Goal: Task Accomplishment & Management: Manage account settings

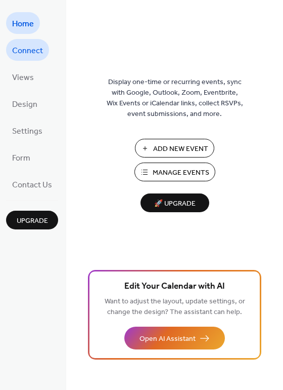
click at [16, 50] on span "Connect" at bounding box center [27, 51] width 31 height 16
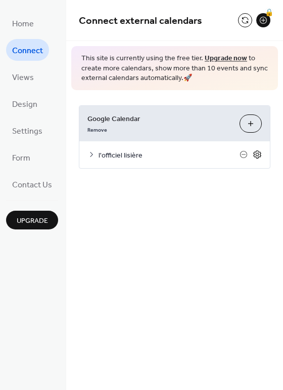
click at [259, 154] on icon at bounding box center [258, 155] width 4 height 4
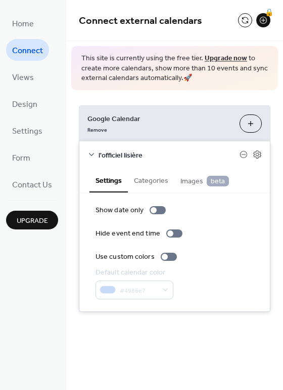
click at [254, 122] on button "Choose Calendars" at bounding box center [251, 123] width 22 height 18
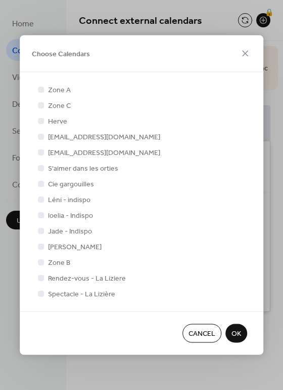
click at [109, 296] on span "Spectacle - La Lizière" at bounding box center [81, 294] width 67 height 11
click at [42, 294] on div at bounding box center [41, 293] width 6 height 6
click at [58, 292] on span "Spectacle - La Lizière" at bounding box center [81, 294] width 67 height 11
click at [48, 292] on span "Spectacle - La Lizière" at bounding box center [81, 294] width 67 height 11
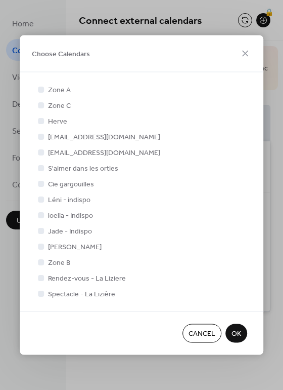
click at [208, 332] on span "Cancel" at bounding box center [202, 333] width 27 height 11
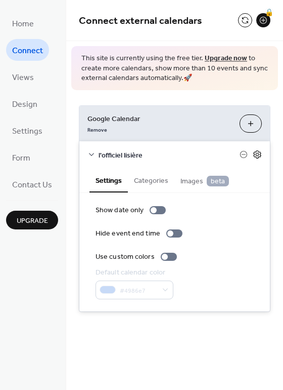
click at [257, 156] on icon at bounding box center [258, 155] width 4 height 4
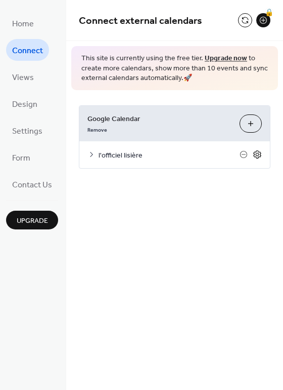
click at [257, 156] on icon at bounding box center [258, 155] width 4 height 4
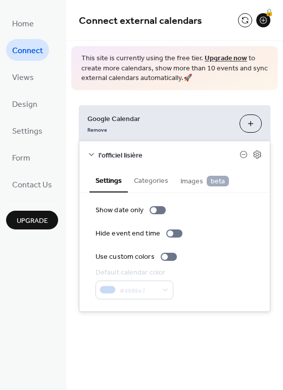
click at [100, 153] on span "l'officiel lisière" at bounding box center [169, 155] width 141 height 11
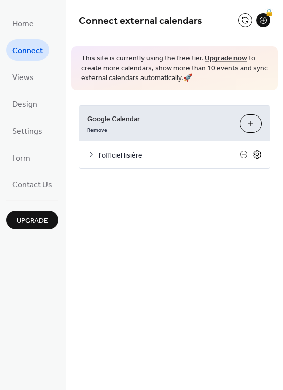
click at [256, 155] on icon at bounding box center [257, 154] width 9 height 9
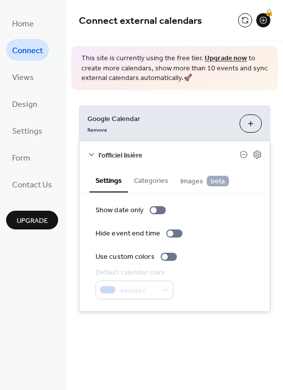
click at [249, 126] on button "Choose Calendars" at bounding box center [251, 123] width 22 height 18
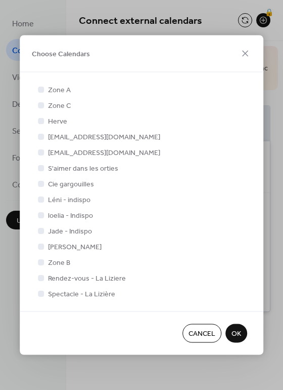
click at [46, 276] on div at bounding box center [41, 277] width 10 height 10
click at [44, 278] on div at bounding box center [41, 277] width 10 height 10
click at [44, 278] on div at bounding box center [41, 277] width 6 height 6
click at [43, 293] on div at bounding box center [41, 293] width 6 height 6
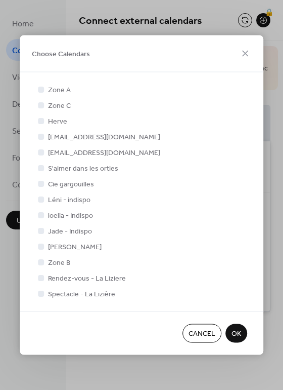
drag, startPoint x: 43, startPoint y: 293, endPoint x: 175, endPoint y: 313, distance: 133.6
click at [47, 293] on label "Spectacle - La Lizière" at bounding box center [75, 293] width 79 height 11
click at [237, 331] on span "OK" at bounding box center [237, 333] width 10 height 11
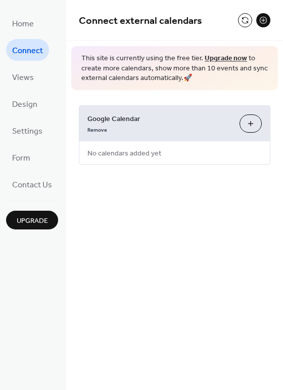
click at [245, 119] on button "Choose Calendars" at bounding box center [251, 123] width 22 height 18
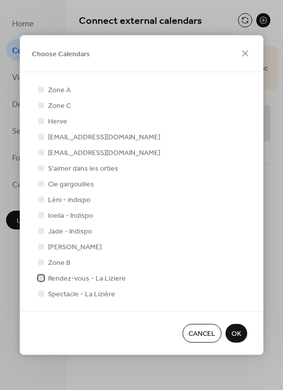
click at [41, 277] on div at bounding box center [41, 277] width 6 height 6
click at [42, 289] on div at bounding box center [41, 293] width 10 height 10
click at [41, 292] on div at bounding box center [41, 293] width 6 height 6
click at [41, 278] on icon at bounding box center [41, 277] width 4 height 4
click at [41, 294] on div at bounding box center [41, 293] width 6 height 6
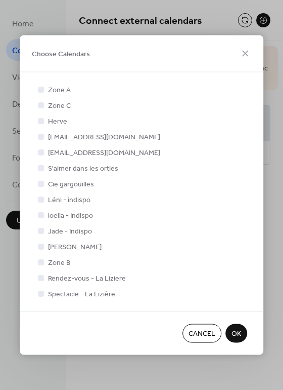
click at [240, 343] on div "Cancel OK" at bounding box center [142, 333] width 244 height 44
click at [239, 336] on span "OK" at bounding box center [237, 333] width 10 height 11
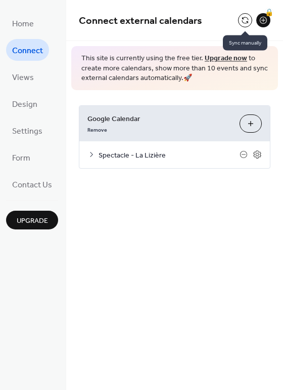
click at [245, 17] on button at bounding box center [245, 20] width 14 height 14
click at [243, 22] on button at bounding box center [245, 20] width 14 height 14
